Goal: Transaction & Acquisition: Purchase product/service

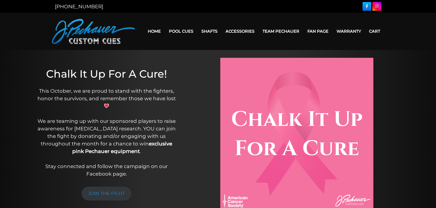
click at [332, 34] on link "Warranty" at bounding box center [348, 31] width 32 height 13
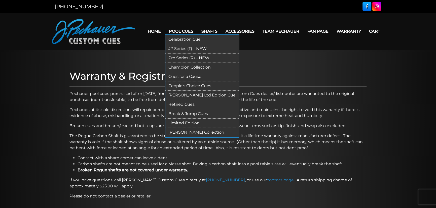
click at [192, 31] on link "Pool Cues" at bounding box center [181, 31] width 32 height 13
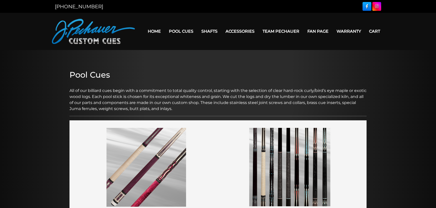
click at [347, 78] on h2 "Pool Cues" at bounding box center [217, 75] width 297 height 10
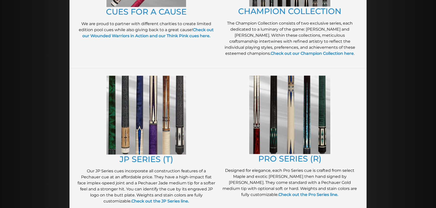
scroll to position [183, 0]
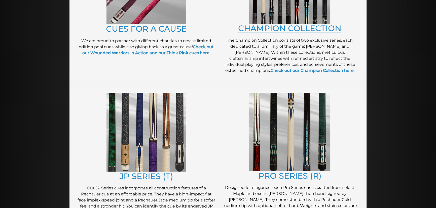
click at [284, 33] on link "CHAMPION COLLECTION" at bounding box center [289, 28] width 103 height 10
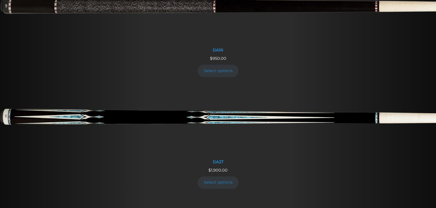
scroll to position [686, 0]
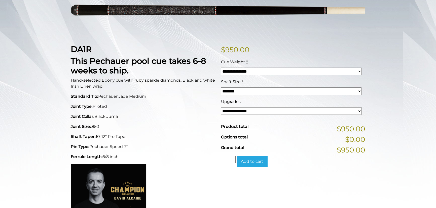
scroll to position [91, 0]
